Goal: Transaction & Acquisition: Purchase product/service

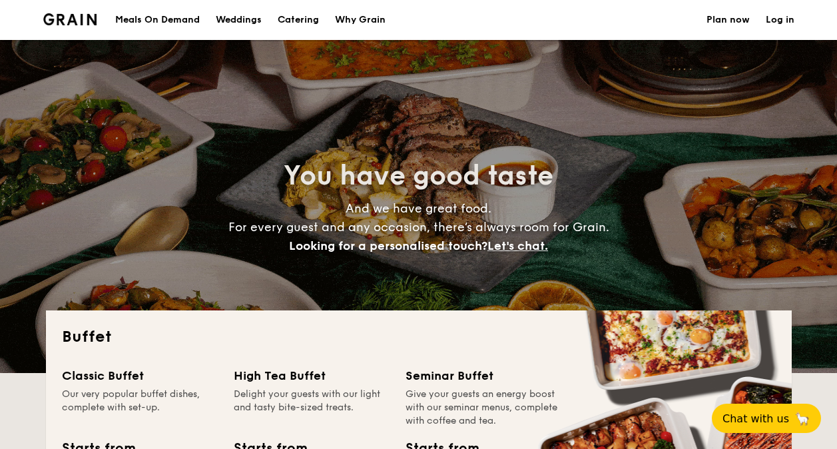
select select
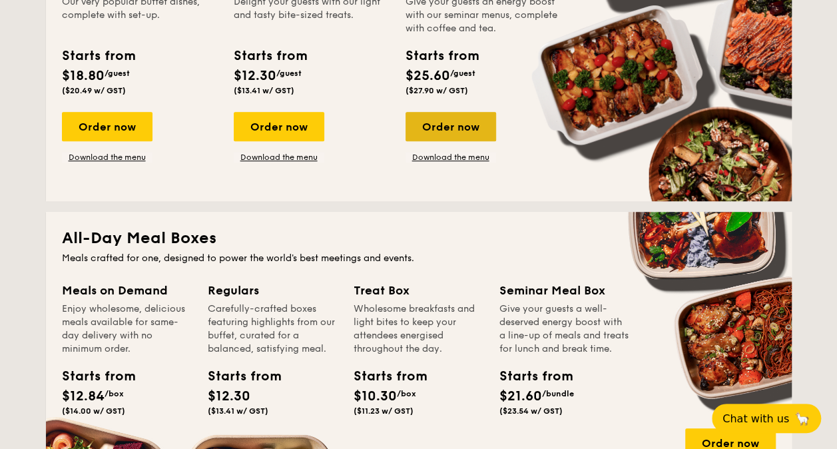
click at [428, 129] on div "Order now" at bounding box center [451, 126] width 91 height 29
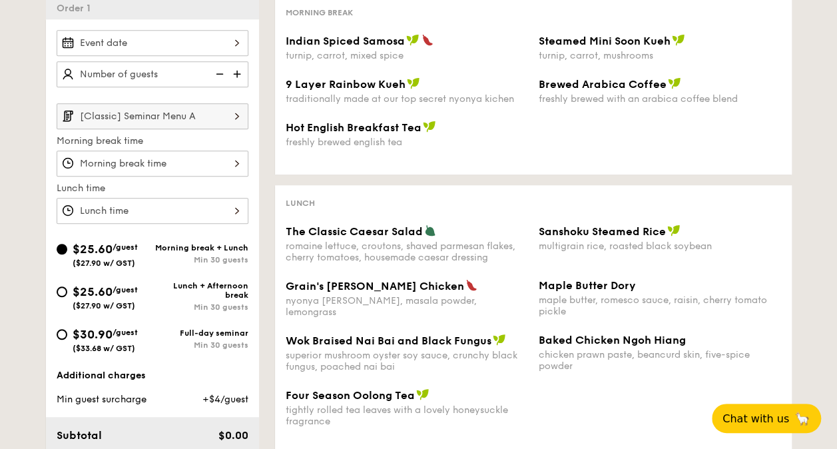
scroll to position [324, 0]
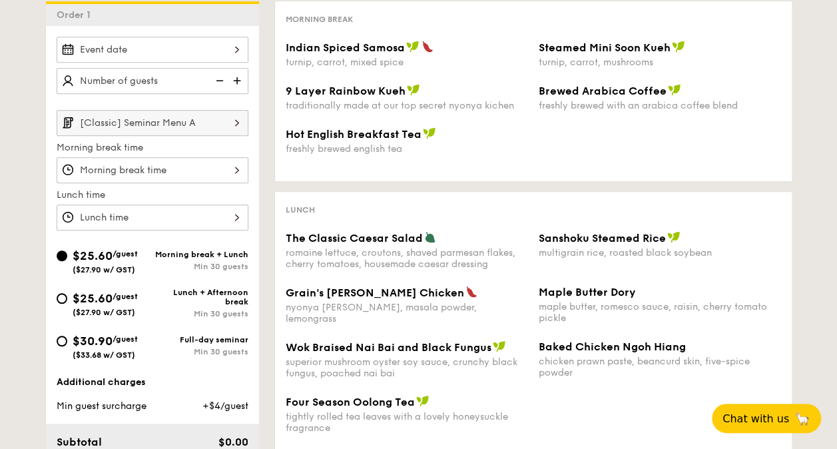
click at [226, 126] on img at bounding box center [237, 122] width 23 height 25
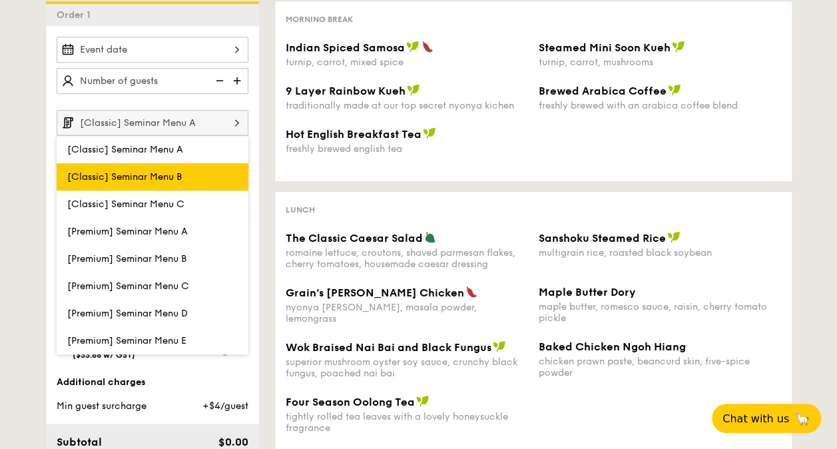
click at [212, 165] on label "[Classic] Seminar Menu B" at bounding box center [153, 176] width 192 height 27
click at [0, 0] on input "[Classic] Seminar Menu B" at bounding box center [0, 0] width 0 height 0
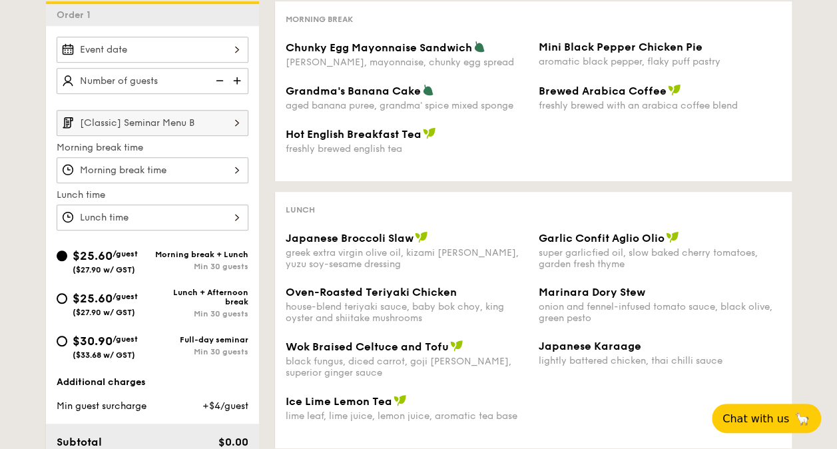
click at [229, 123] on img at bounding box center [237, 122] width 23 height 25
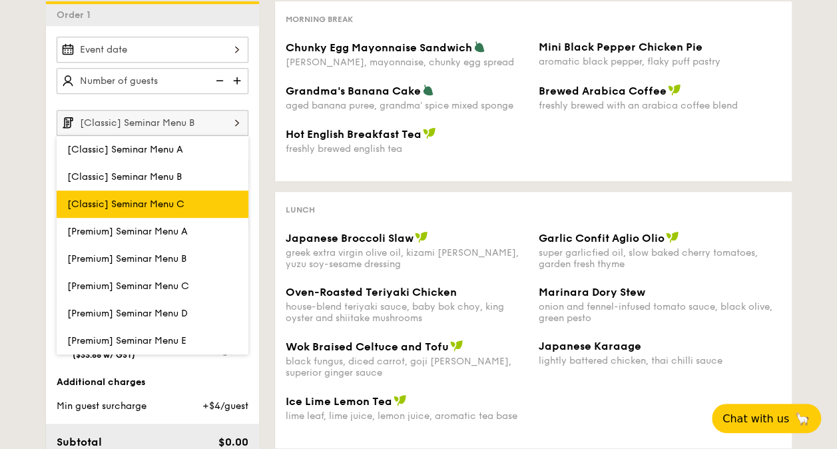
click at [198, 196] on label "[Classic] Seminar Menu C" at bounding box center [153, 203] width 192 height 27
click at [0, 0] on input "[Classic] Seminar Menu C" at bounding box center [0, 0] width 0 height 0
type input "[Classic] Seminar Menu C"
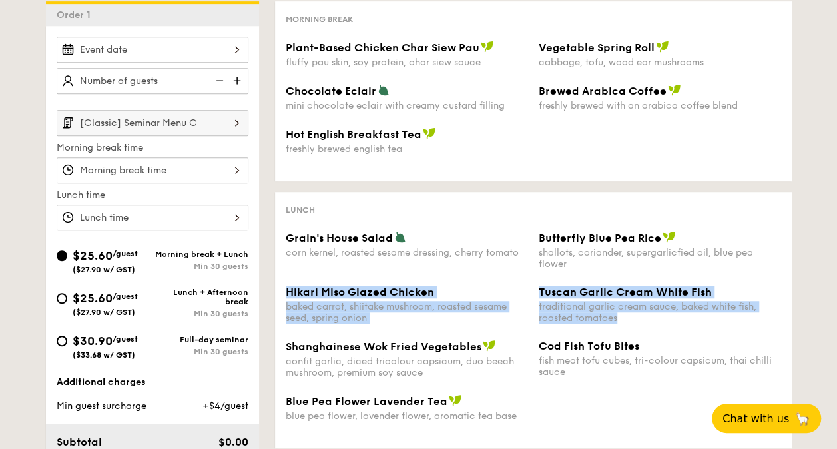
drag, startPoint x: 280, startPoint y: 289, endPoint x: 642, endPoint y: 321, distance: 363.1
click at [642, 321] on div "Hikari Miso Glazed Chicken baked carrot, shiitake mushroom, roasted sesame seed…" at bounding box center [533, 313] width 506 height 54
copy div "Hikari Miso Glazed Chicken baked carrot, shiitake mushroom, roasted sesame seed…"
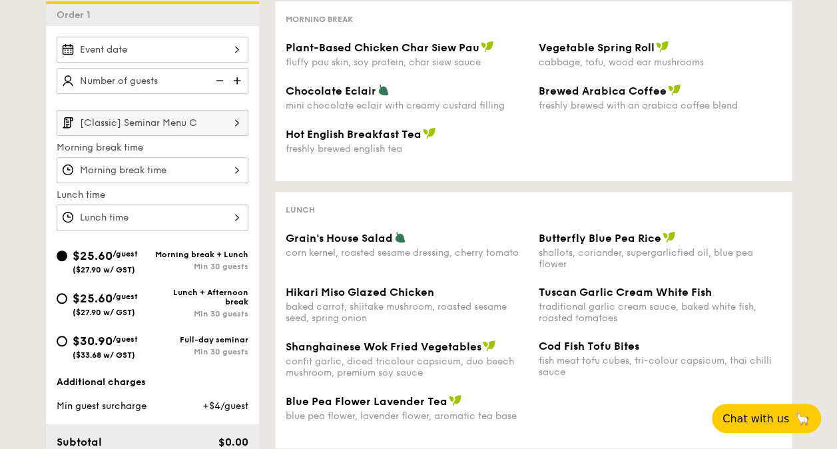
click at [117, 301] on div "$25.60 /guest ($27.90 w/ GST)" at bounding box center [105, 303] width 65 height 28
click at [67, 301] on input "$25.60 /guest ($27.90 w/ GST) Lunch + Afternoon break Min 30 guests" at bounding box center [62, 298] width 11 height 11
radio input "true"
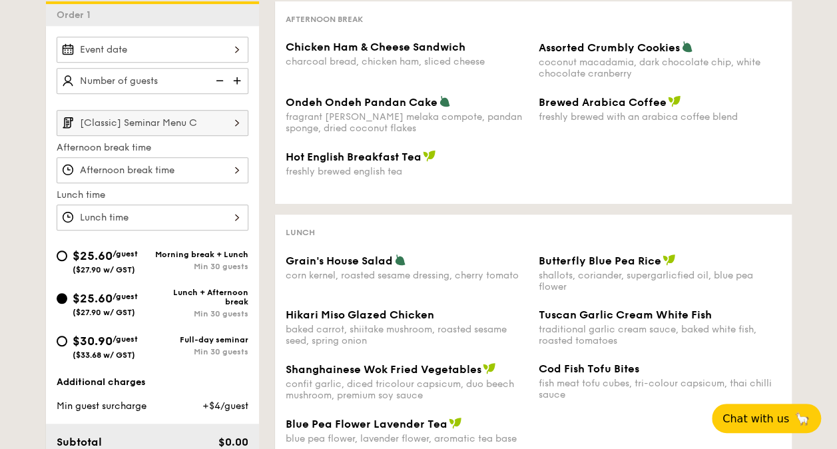
drag, startPoint x: 837, startPoint y: 194, endPoint x: 834, endPoint y: 206, distance: 12.3
click at [834, 206] on div "1 - Select menu 2 - Select items 3 - Check out Order 1 [Classic] Seminar Menu C…" at bounding box center [418, 282] width 837 height 733
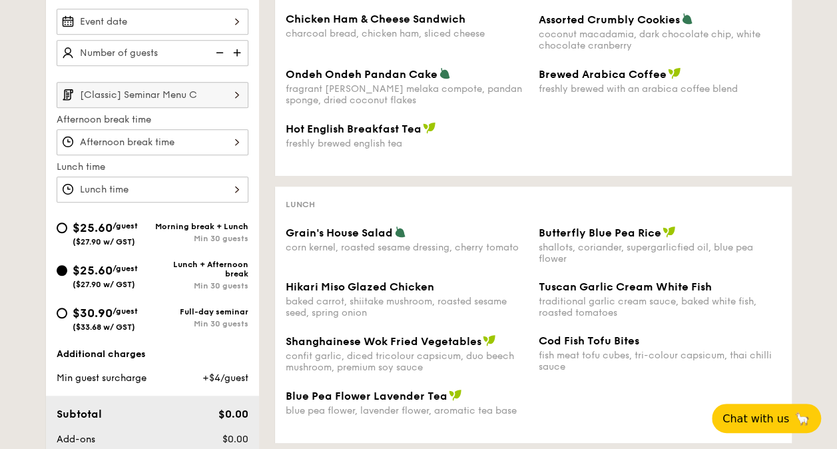
scroll to position [356, 0]
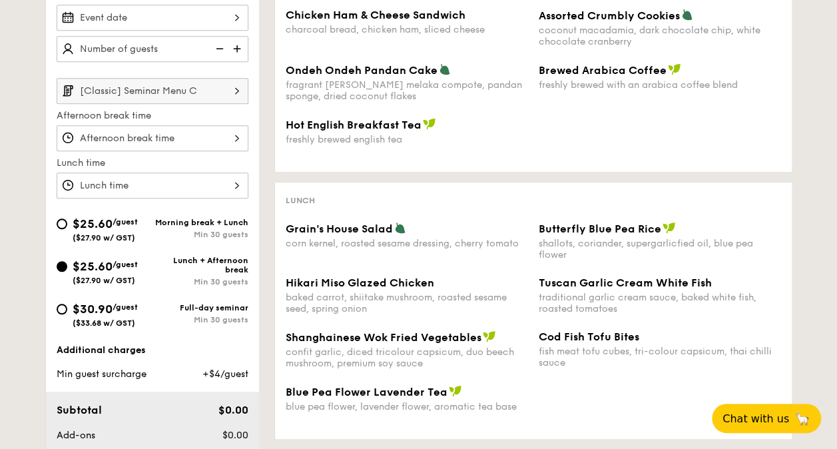
click at [232, 91] on img at bounding box center [237, 90] width 23 height 25
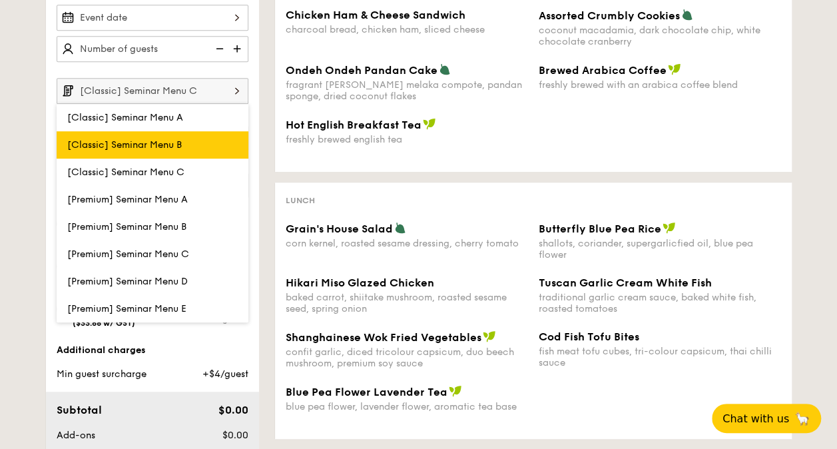
click at [182, 141] on label "[Classic] Seminar Menu B" at bounding box center [153, 144] width 192 height 27
click at [0, 0] on input "[Classic] Seminar Menu B" at bounding box center [0, 0] width 0 height 0
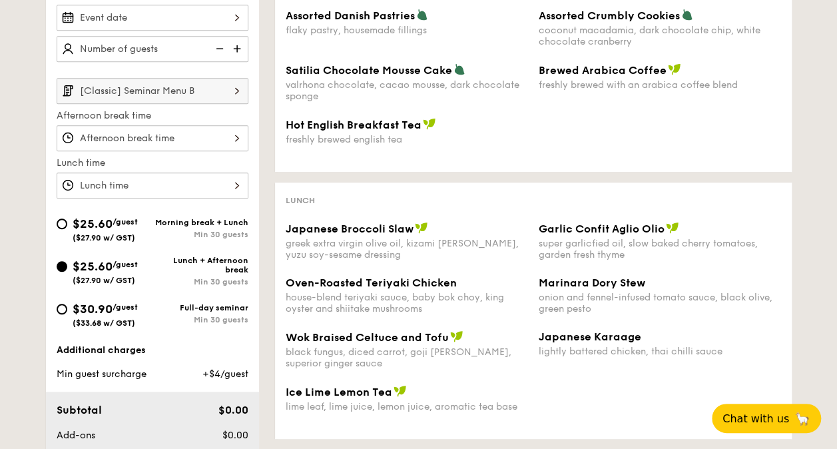
click at [221, 92] on input "[Classic] Seminar Menu B" at bounding box center [153, 91] width 192 height 26
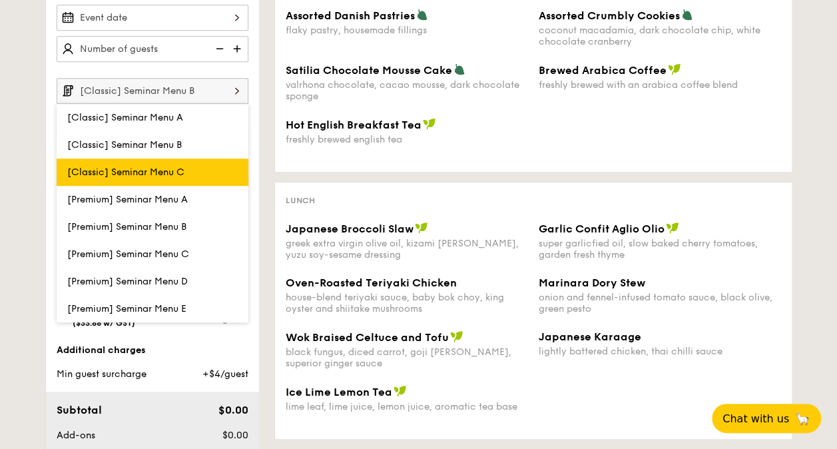
click at [203, 162] on label "[Classic] Seminar Menu C" at bounding box center [153, 172] width 192 height 27
click at [0, 0] on input "[Classic] Seminar Menu C" at bounding box center [0, 0] width 0 height 0
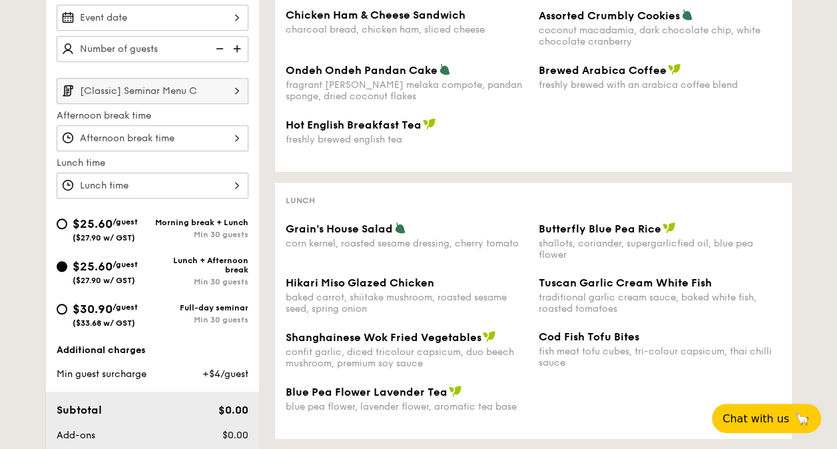
click at [221, 89] on input "[Classic] Seminar Menu C" at bounding box center [153, 91] width 192 height 26
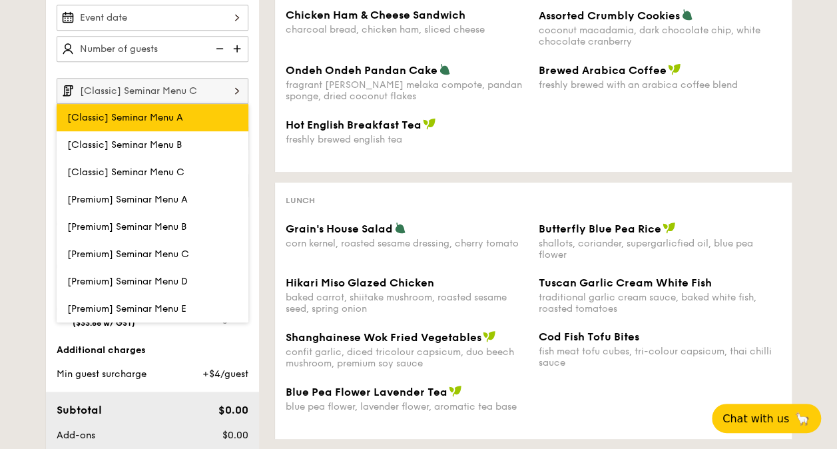
click at [220, 113] on label "[Classic] Seminar Menu A" at bounding box center [153, 117] width 192 height 27
click at [0, 0] on input "[Classic] Seminar Menu A" at bounding box center [0, 0] width 0 height 0
type input "[Classic] Seminar Menu A"
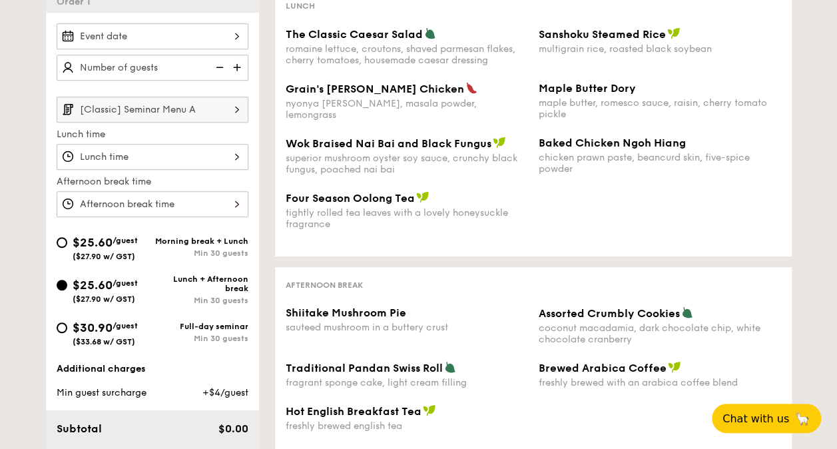
scroll to position [340, 0]
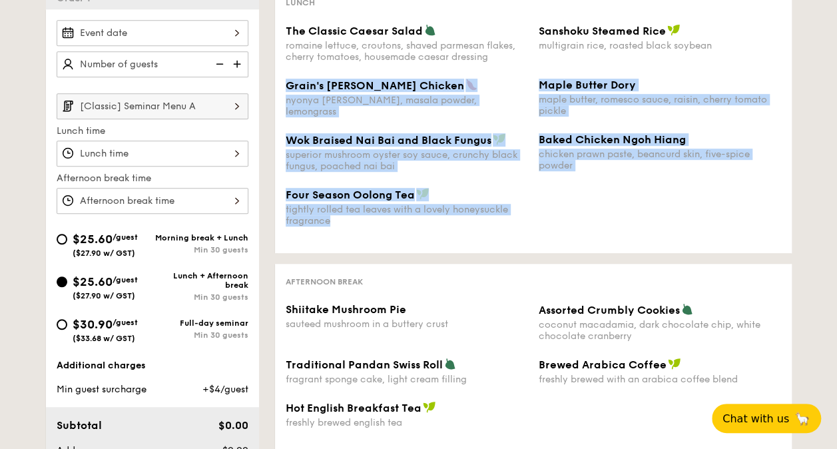
drag, startPoint x: 362, startPoint y: 219, endPoint x: 281, endPoint y: 85, distance: 156.6
click at [286, 85] on div "The Classic Caesar Salad romaine lettuce, croutons, shaved parmesan flakes, che…" at bounding box center [534, 133] width 496 height 218
copy div "Grain's [PERSON_NAME] Chicken nyonya [PERSON_NAME], masala powder, lemongrass M…"
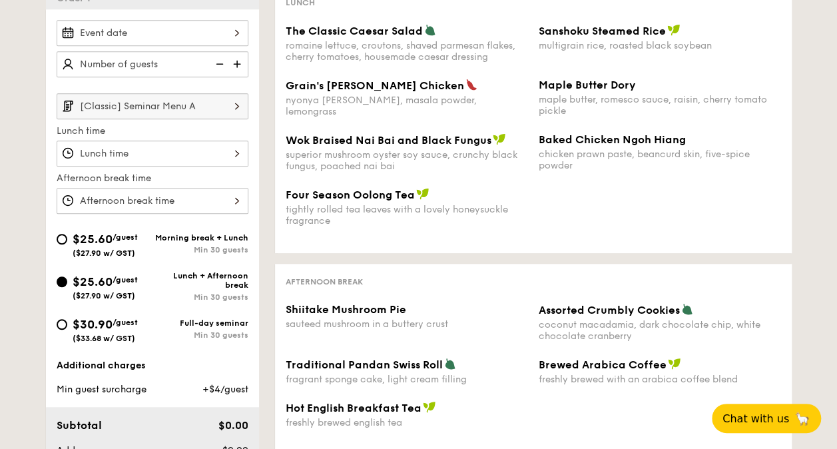
click at [75, 234] on span "$25.60" at bounding box center [93, 239] width 40 height 15
click at [67, 234] on input "$25.60 /guest ($27.90 w/ GST) Morning break + Lunch Min 30 guests" at bounding box center [62, 239] width 11 height 11
radio input "true"
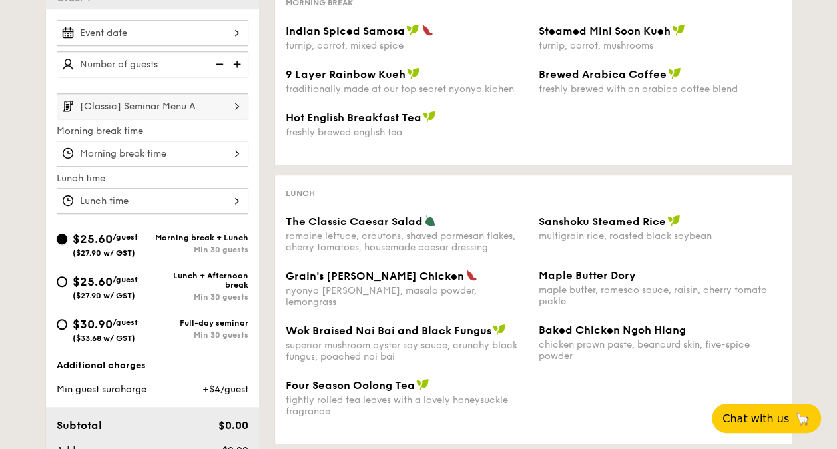
scroll to position [342, 0]
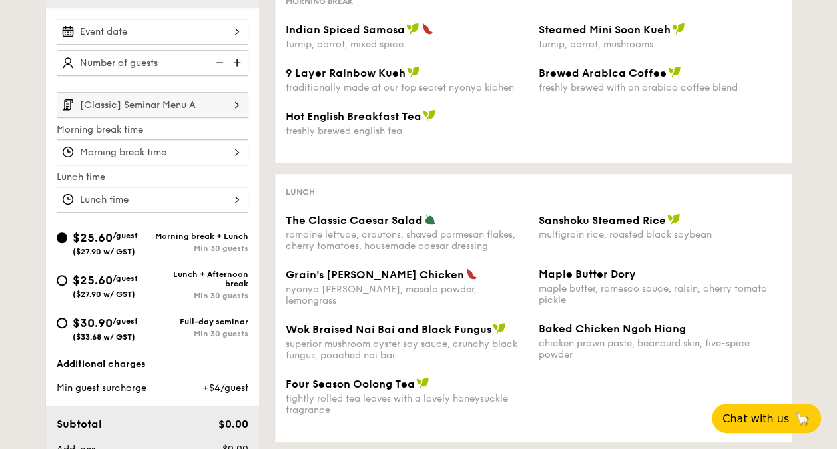
click at [240, 101] on img at bounding box center [237, 104] width 23 height 25
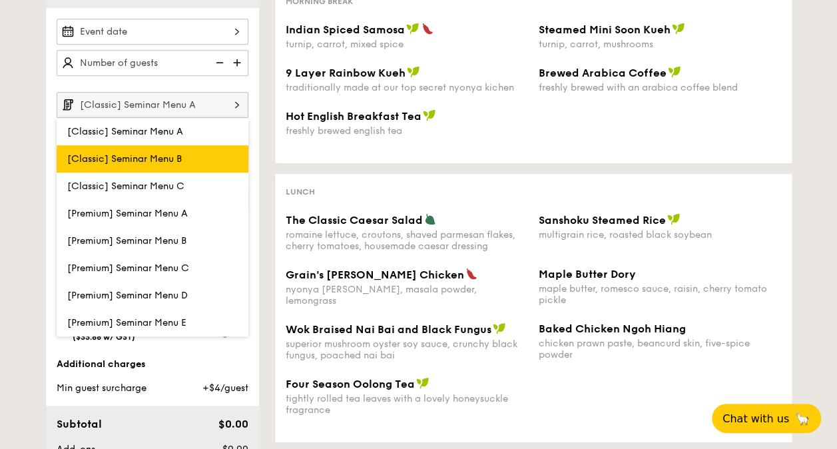
click at [218, 152] on label "[Classic] Seminar Menu B" at bounding box center [153, 158] width 192 height 27
click at [0, 0] on input "[Classic] Seminar Menu B" at bounding box center [0, 0] width 0 height 0
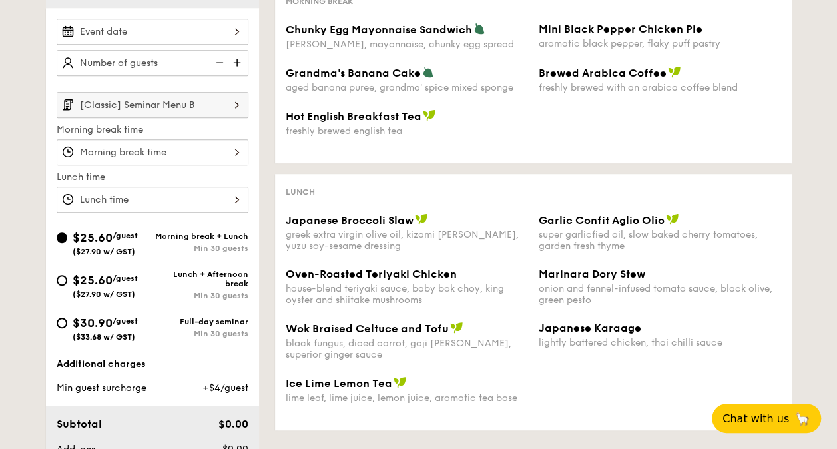
click at [222, 104] on input "[Classic] Seminar Menu B" at bounding box center [153, 105] width 192 height 26
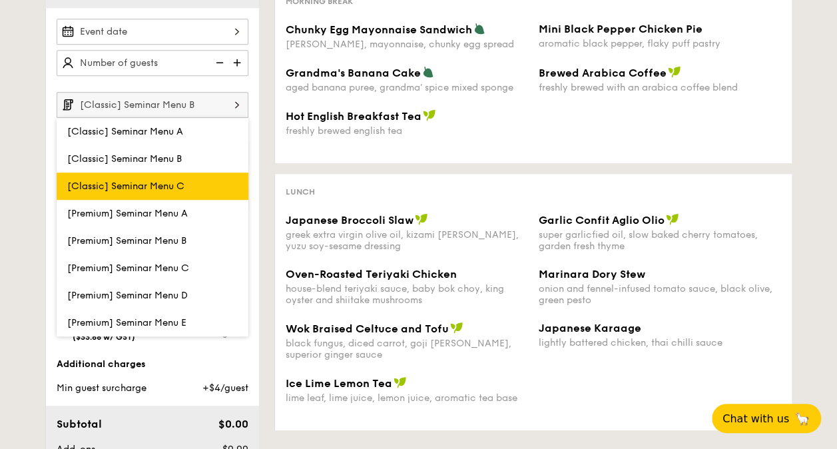
click at [201, 176] on label "[Classic] Seminar Menu C" at bounding box center [153, 185] width 192 height 27
click at [0, 0] on input "[Classic] Seminar Menu C" at bounding box center [0, 0] width 0 height 0
type input "[Classic] Seminar Menu C"
